Goal: Complete application form

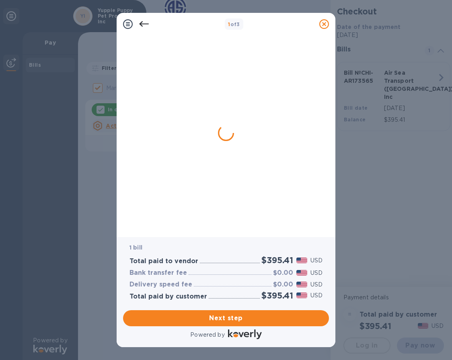
checkbox input "false"
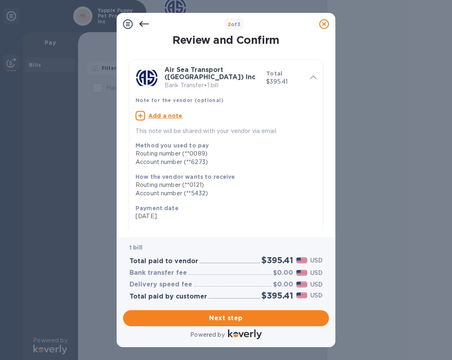
click at [252, 326] on div "Next step" at bounding box center [226, 318] width 212 height 22
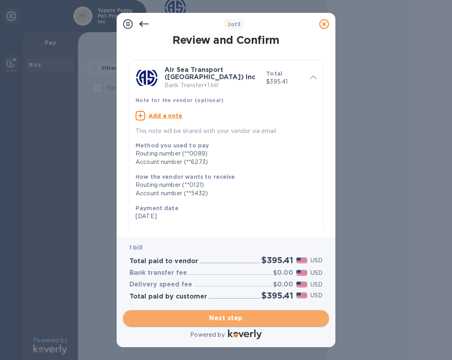
click at [253, 319] on span "Next step" at bounding box center [225, 318] width 193 height 10
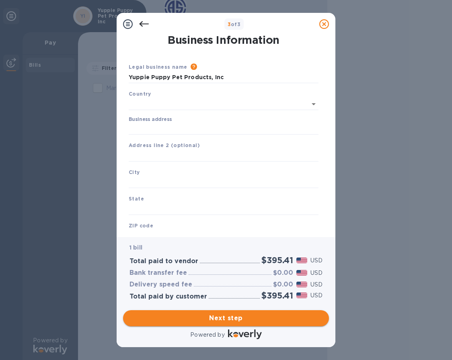
type input "[GEOGRAPHIC_DATA]"
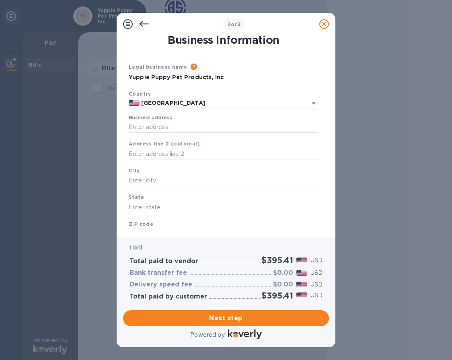
click at [168, 123] on input "Business address" at bounding box center [224, 127] width 190 height 12
type input "[STREET_ADDRESS]"
click at [166, 181] on input "text" at bounding box center [224, 181] width 190 height 12
type input "[US_STATE]"
type input "NY"
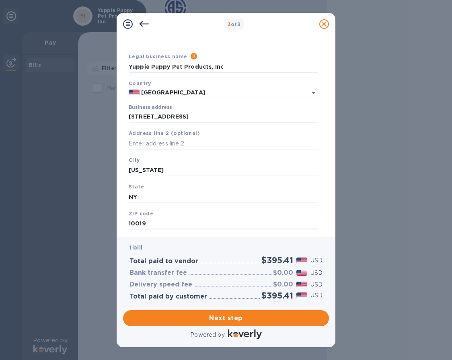
scroll to position [30, 0]
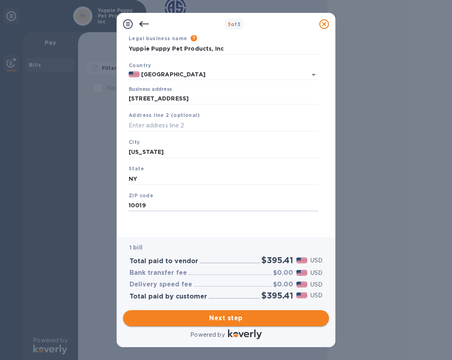
type input "10019"
click at [241, 317] on span "Next step" at bounding box center [225, 318] width 193 height 10
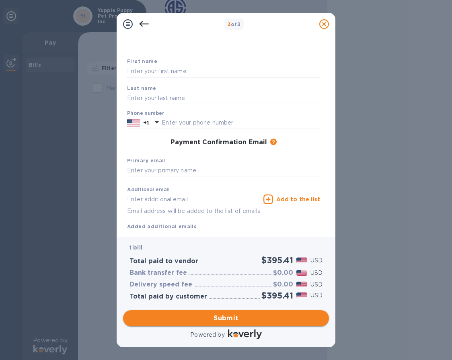
scroll to position [27, 0]
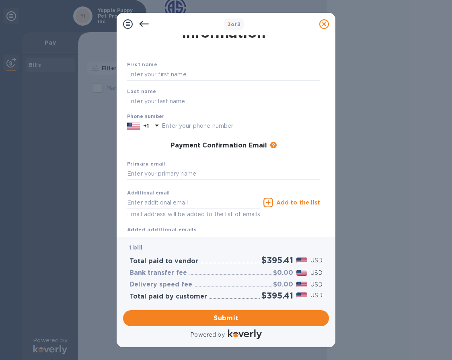
click at [202, 120] on input "text" at bounding box center [241, 126] width 158 height 12
type input "3473341267"
type input "[PERSON_NAME]"
type input "Sporn"
type input "[PERSON_NAME][EMAIL_ADDRESS][DOMAIN_NAME]"
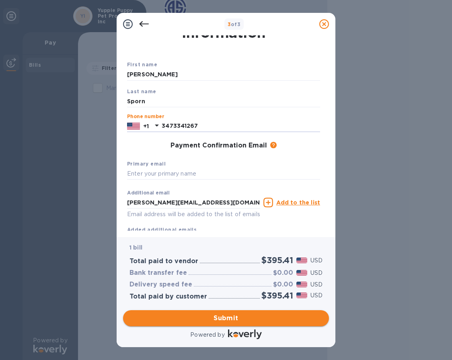
click at [240, 318] on span "Submit" at bounding box center [225, 318] width 193 height 10
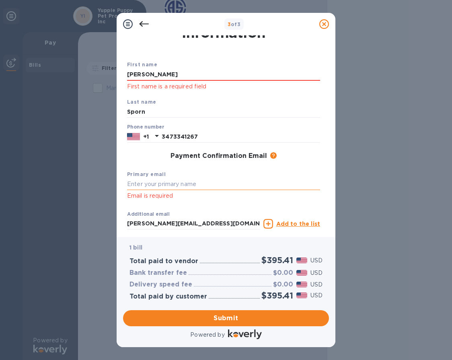
click at [167, 178] on input "text" at bounding box center [223, 184] width 193 height 12
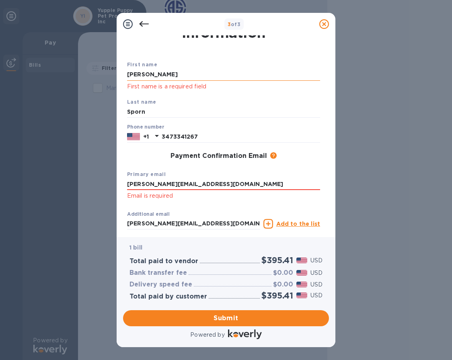
type input "[PERSON_NAME][EMAIL_ADDRESS][DOMAIN_NAME]"
click at [153, 69] on input "[PERSON_NAME]" at bounding box center [223, 75] width 193 height 12
type input "[PERSON_NAME]"
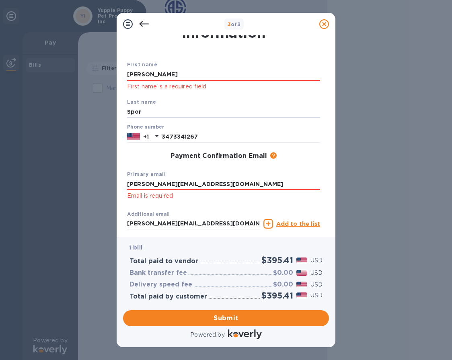
type input "Sporn"
click at [165, 218] on input "[PERSON_NAME][EMAIL_ADDRESS][DOMAIN_NAME]" at bounding box center [193, 224] width 133 height 12
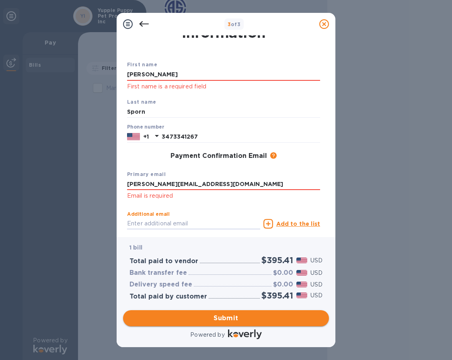
click at [234, 318] on span "Submit" at bounding box center [225, 318] width 193 height 10
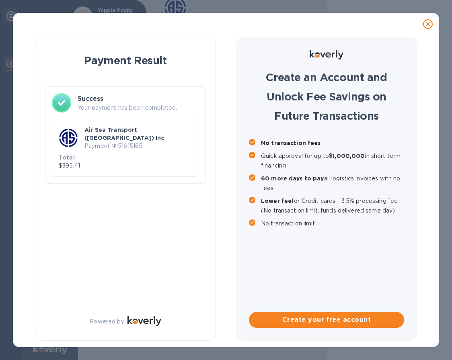
scroll to position [0, 0]
